Goal: Transaction & Acquisition: Obtain resource

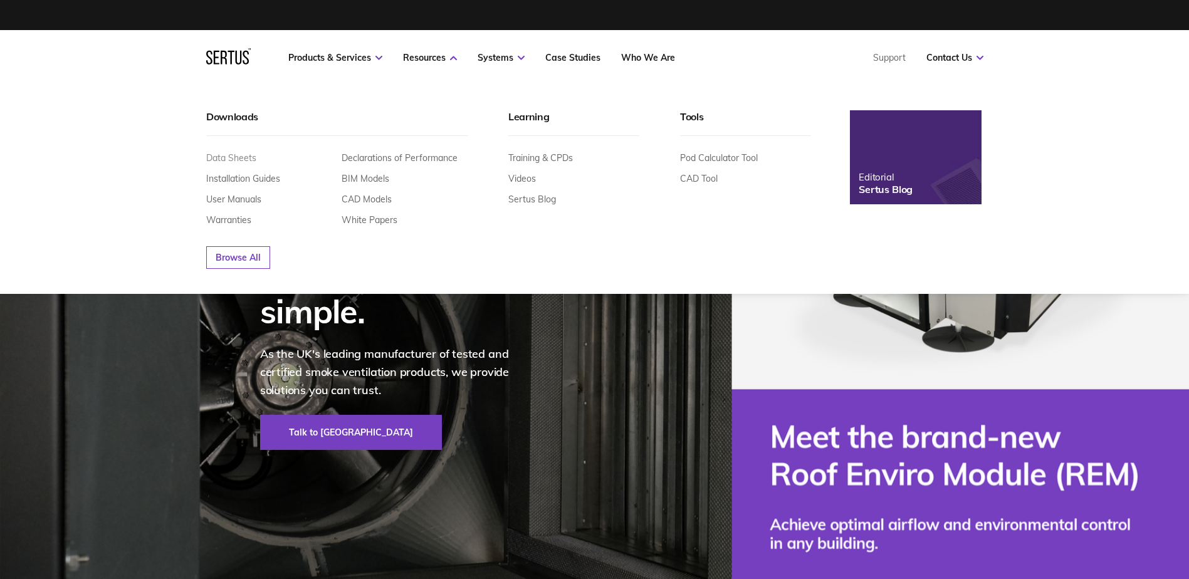
click at [234, 158] on link "Data Sheets" at bounding box center [231, 157] width 50 height 11
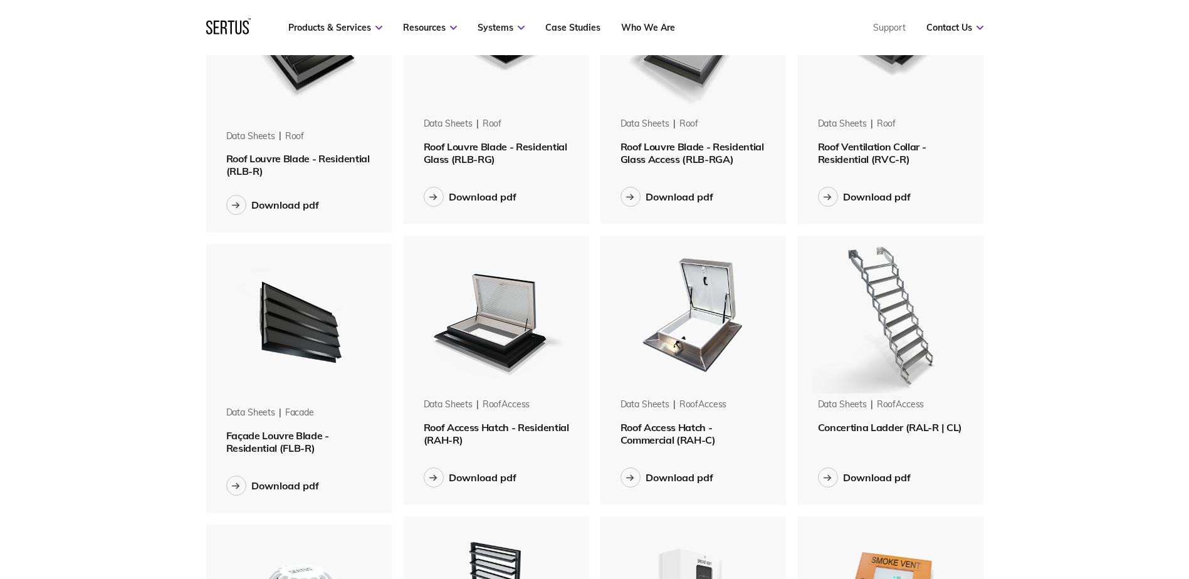
scroll to position [1128, 0]
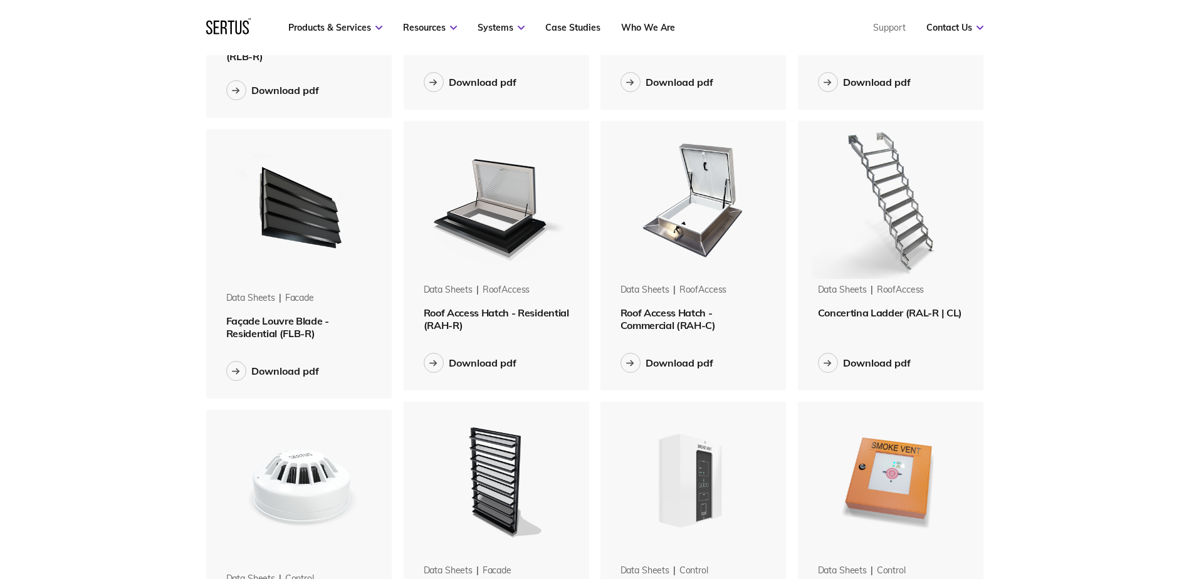
click at [479, 217] on img at bounding box center [496, 200] width 158 height 158
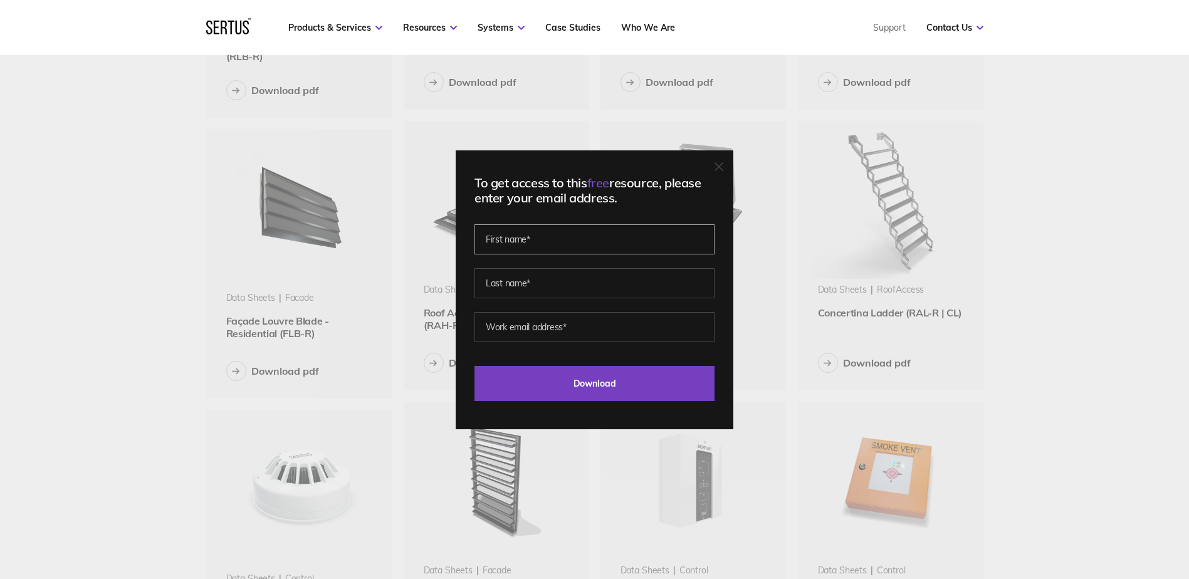
click at [577, 238] on input "text" at bounding box center [594, 239] width 240 height 30
type input "Stirling"
type input "[PERSON_NAME]"
type input "[PERSON_NAME][EMAIL_ADDRESS][DOMAIN_NAME]"
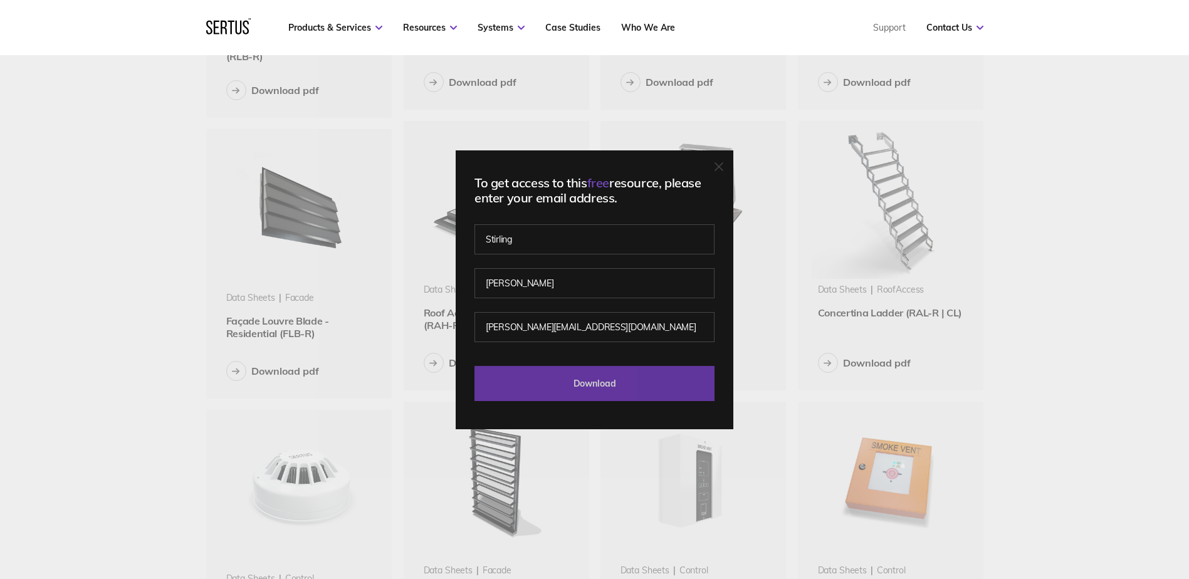
click at [585, 384] on input "Download" at bounding box center [594, 383] width 240 height 35
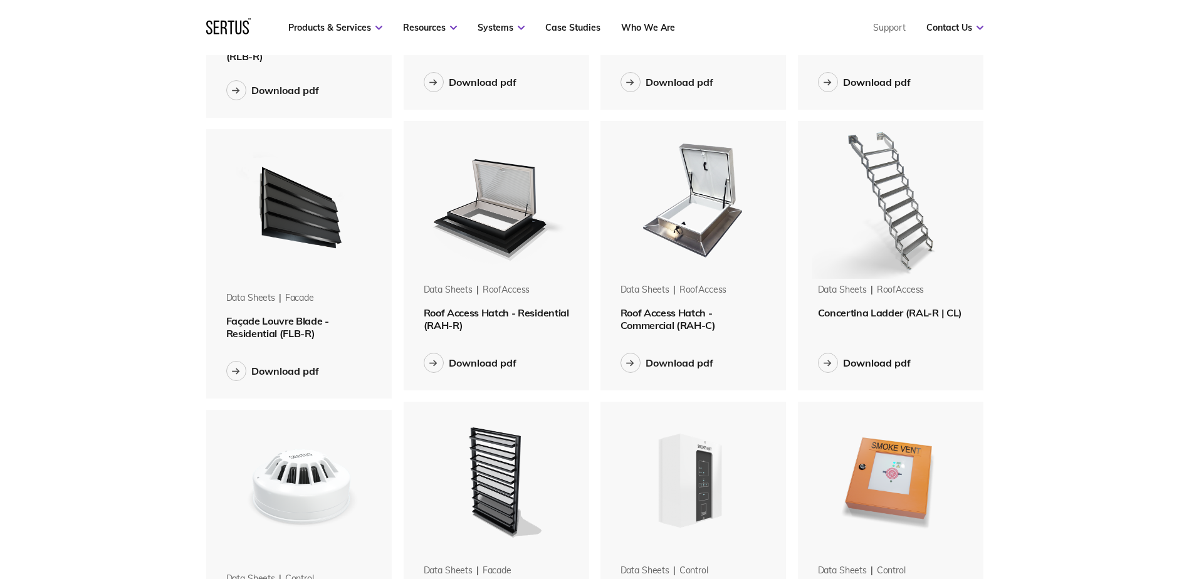
click at [680, 229] on img at bounding box center [693, 200] width 158 height 158
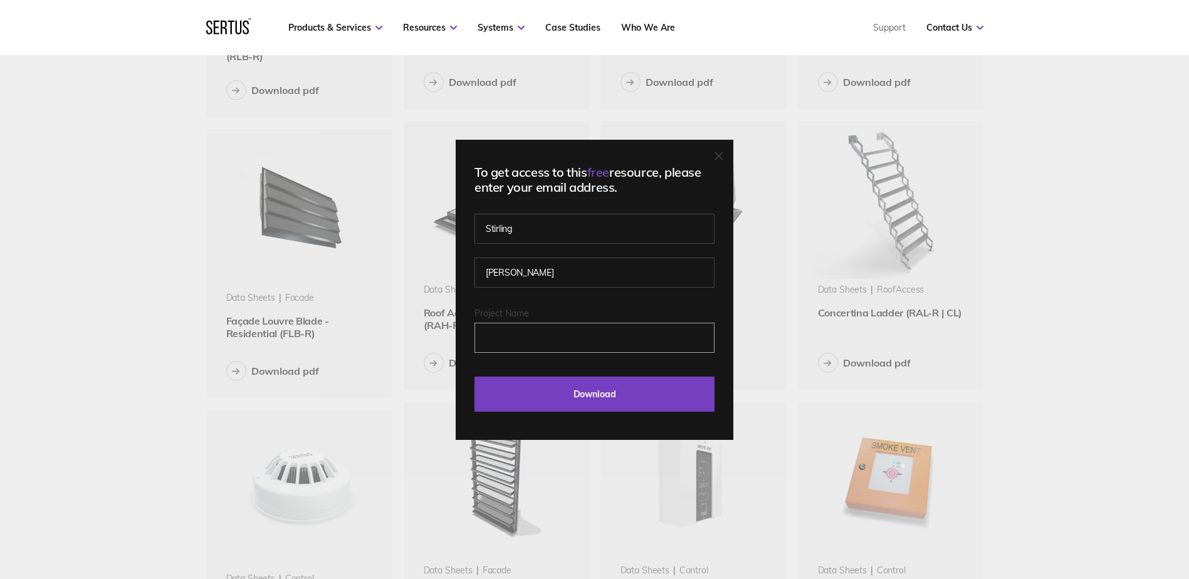
click at [540, 338] on input "Project Name" at bounding box center [594, 338] width 240 height 30
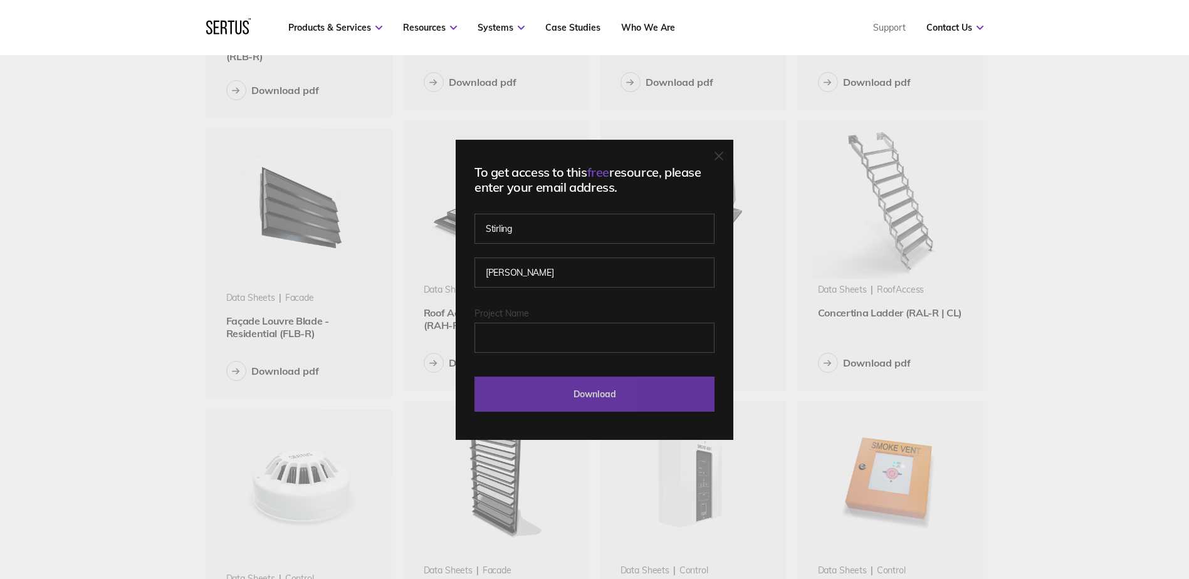
click at [564, 382] on input "Download" at bounding box center [594, 394] width 240 height 35
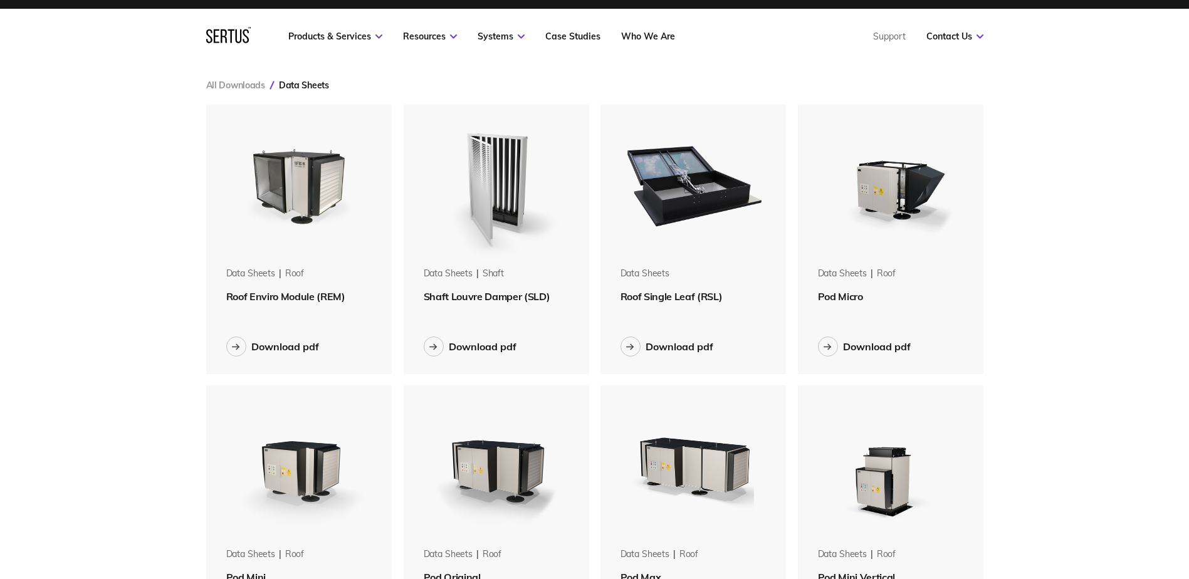
scroll to position [0, 0]
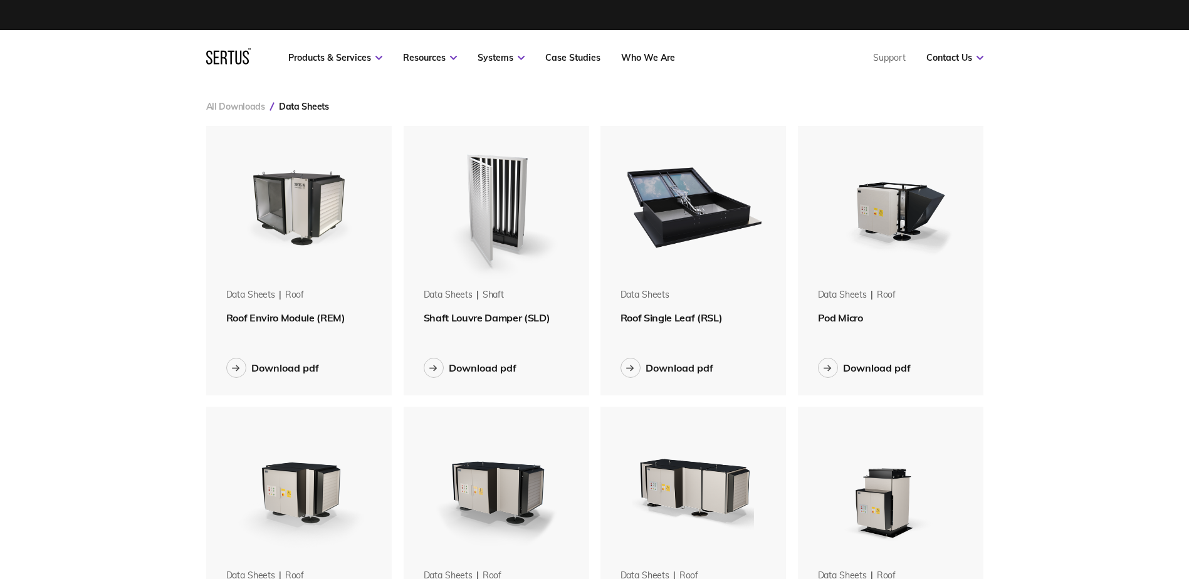
click at [214, 104] on link "All Downloads" at bounding box center [235, 106] width 59 height 11
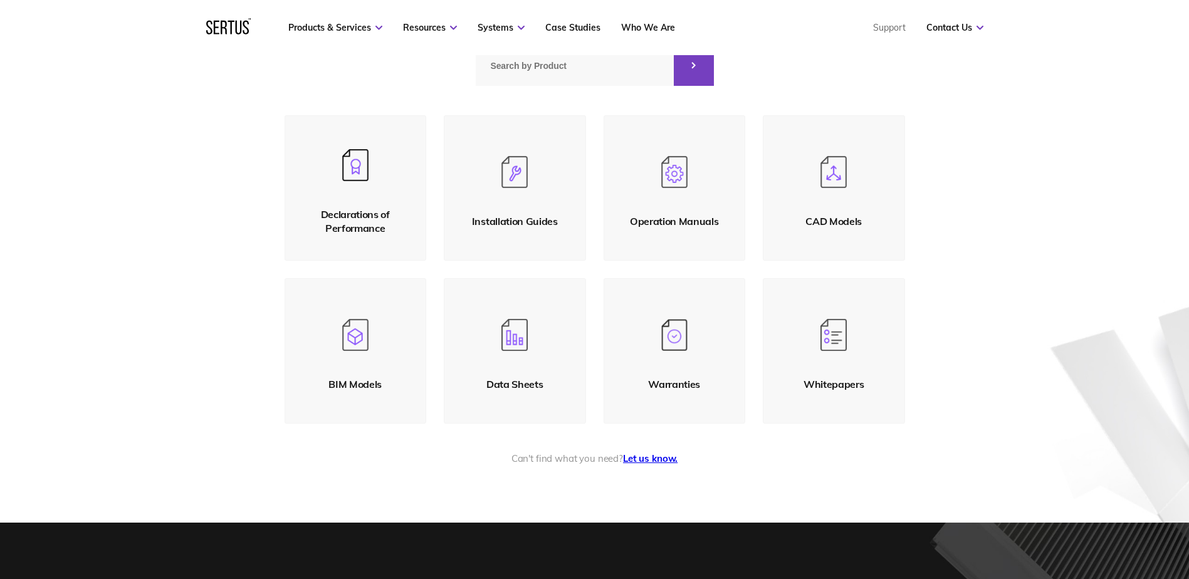
scroll to position [188, 0]
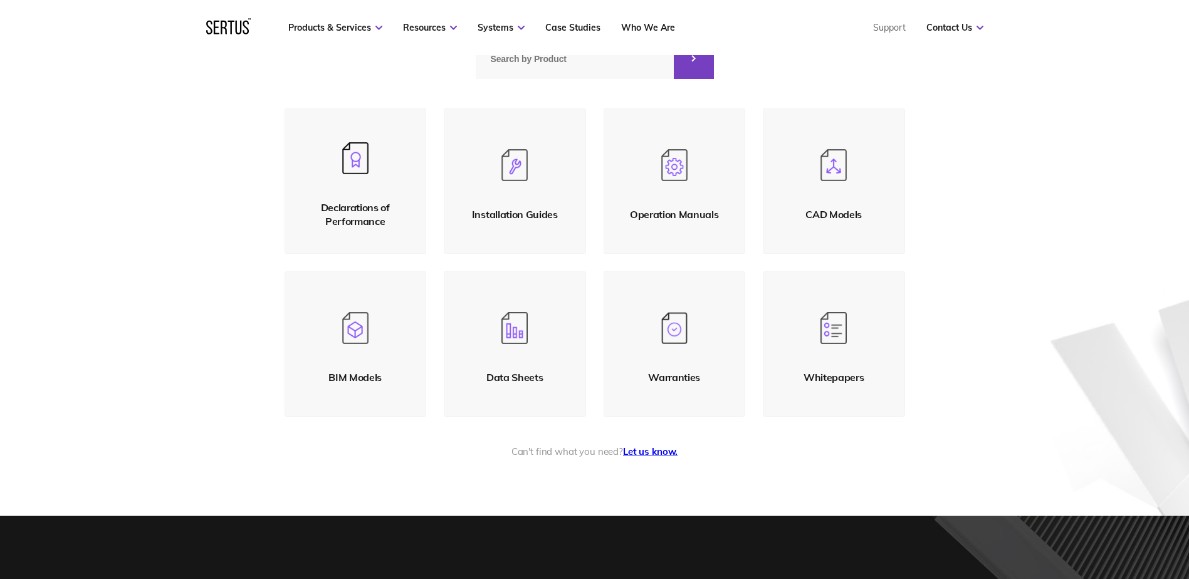
click at [348, 162] on img at bounding box center [355, 158] width 26 height 32
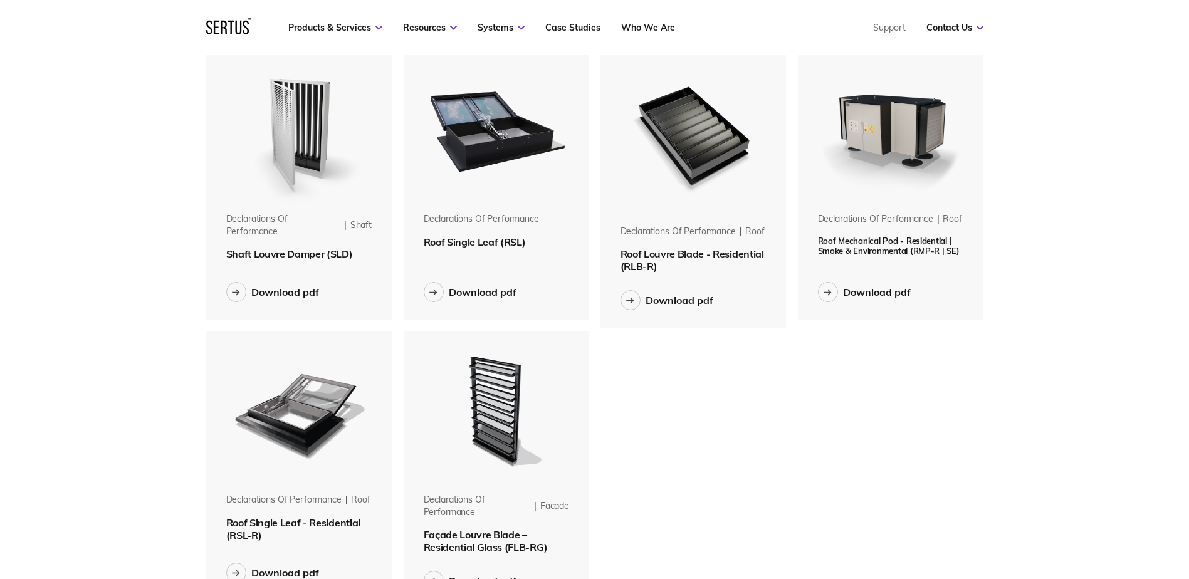
scroll to position [63, 0]
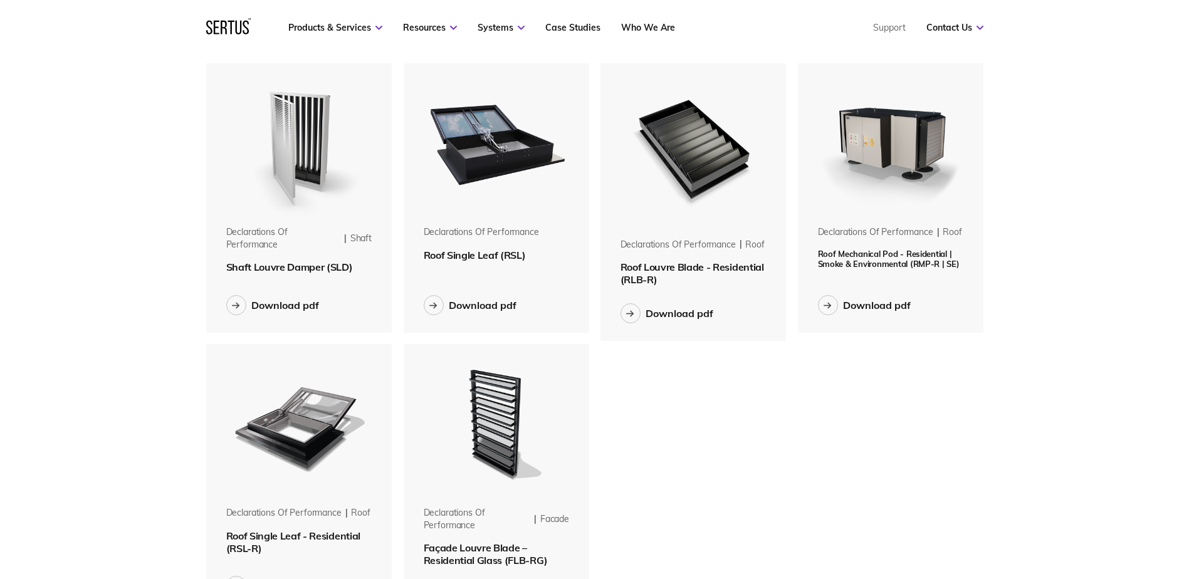
click at [306, 380] on img at bounding box center [299, 423] width 158 height 158
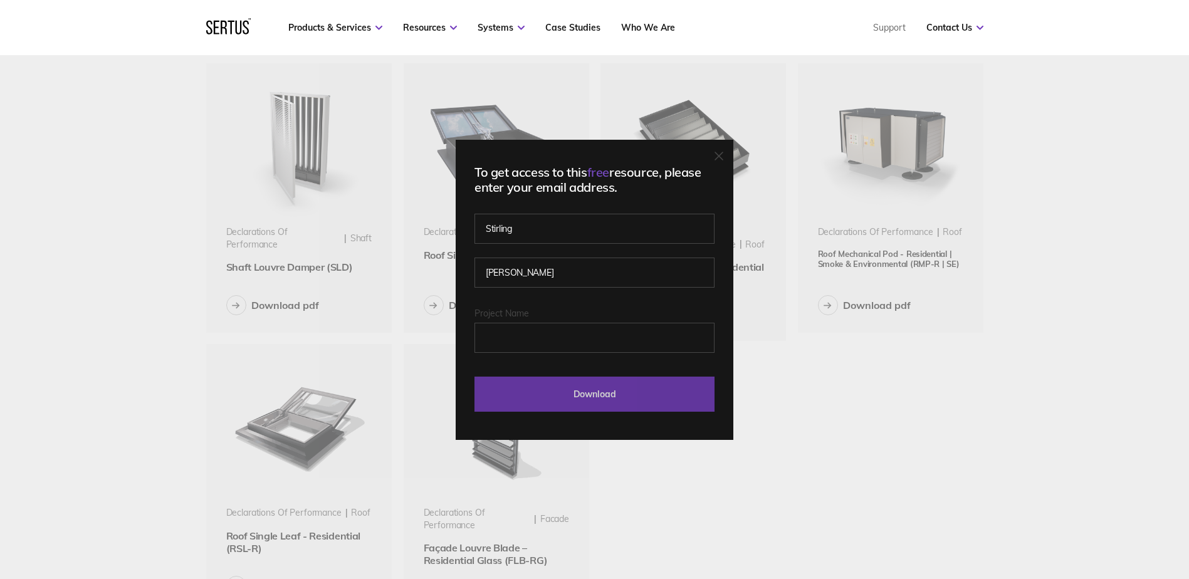
click at [636, 381] on input "Download" at bounding box center [594, 394] width 240 height 35
